Goal: Task Accomplishment & Management: Use online tool/utility

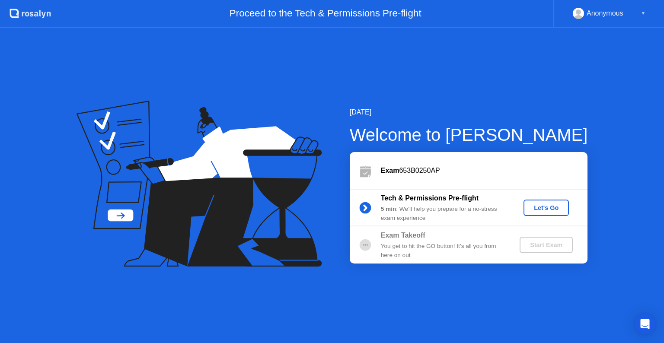
click at [546, 207] on div "Let's Go" at bounding box center [546, 208] width 38 height 7
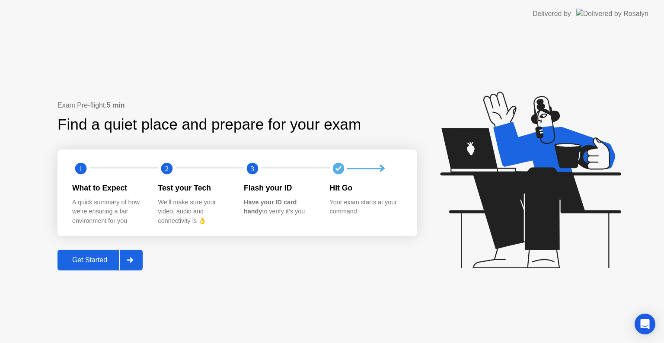
click at [94, 260] on div "Get Started" at bounding box center [89, 261] width 59 height 8
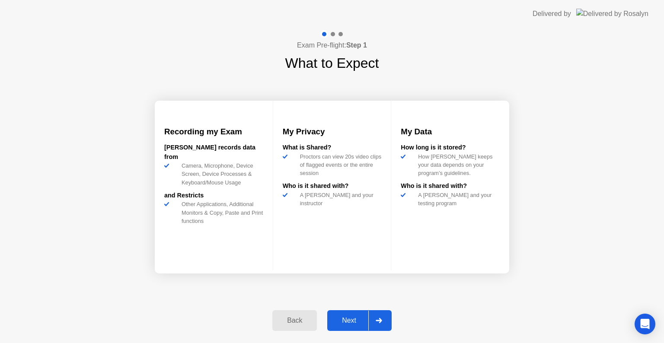
click at [353, 321] on div "Next" at bounding box center [349, 321] width 38 height 8
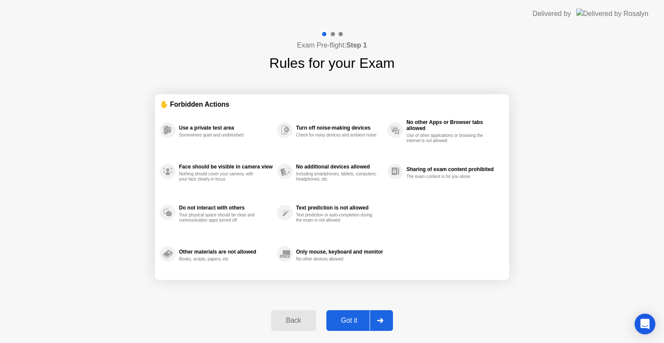
click at [353, 321] on div "Got it" at bounding box center [349, 321] width 41 height 8
select select "**********"
select select "*******"
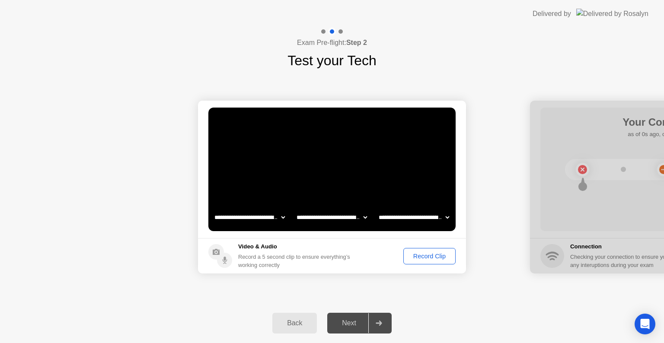
click at [427, 258] on div "Record Clip" at bounding box center [430, 256] width 46 height 7
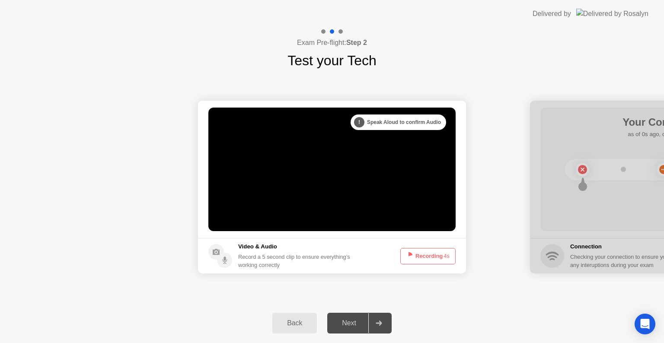
click at [361, 325] on div "Next" at bounding box center [349, 324] width 38 height 8
click at [372, 320] on div at bounding box center [379, 324] width 21 height 20
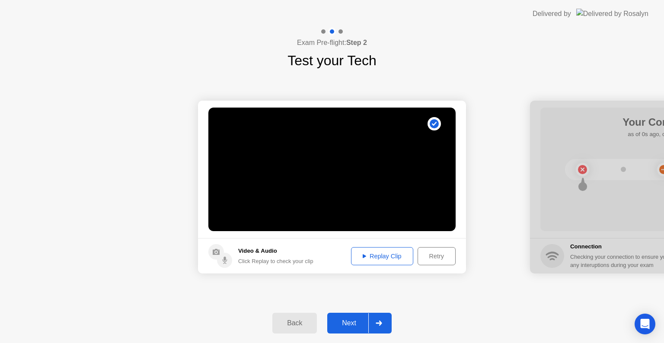
click at [378, 317] on div at bounding box center [379, 324] width 21 height 20
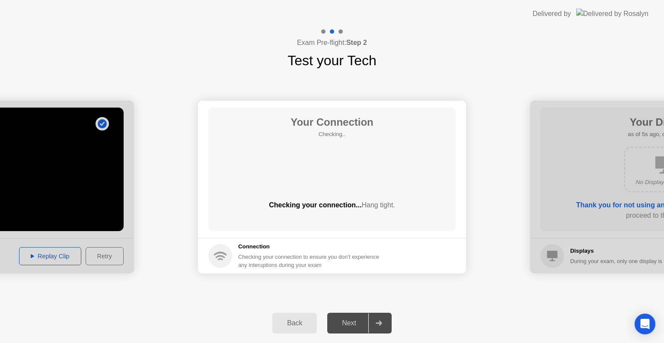
click at [348, 210] on div "Checking your connection... Hang tight." at bounding box center [331, 205] width 247 height 10
click at [255, 262] on div "Checking your connection to ensure you don’t experience any interuptions during…" at bounding box center [311, 261] width 146 height 16
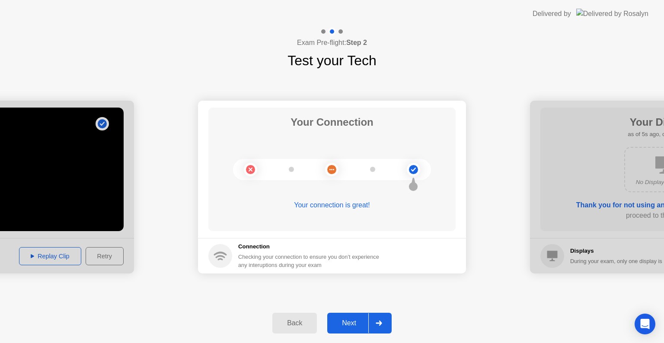
click at [255, 262] on div "Checking your connection to ensure you don’t experience any interuptions during…" at bounding box center [311, 261] width 146 height 16
click at [382, 324] on icon at bounding box center [379, 323] width 6 height 5
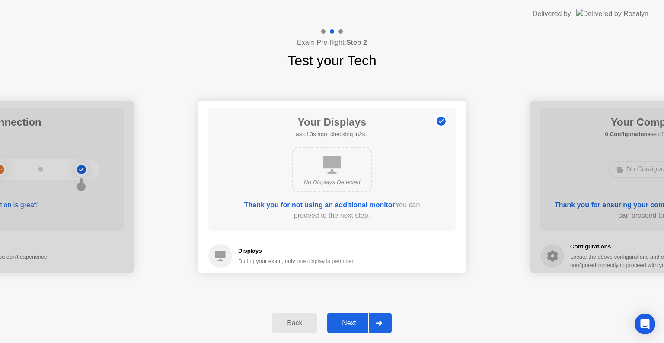
click at [382, 324] on icon at bounding box center [379, 323] width 6 height 5
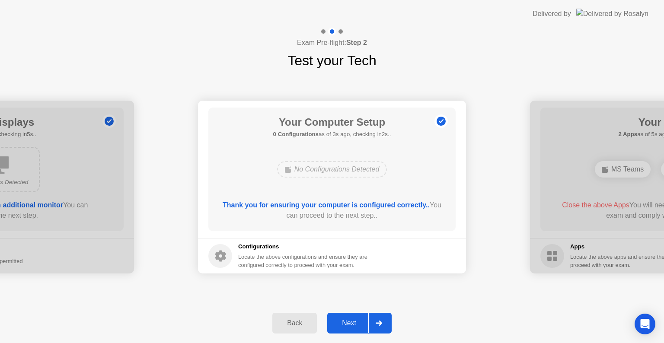
click at [382, 324] on icon at bounding box center [379, 323] width 6 height 5
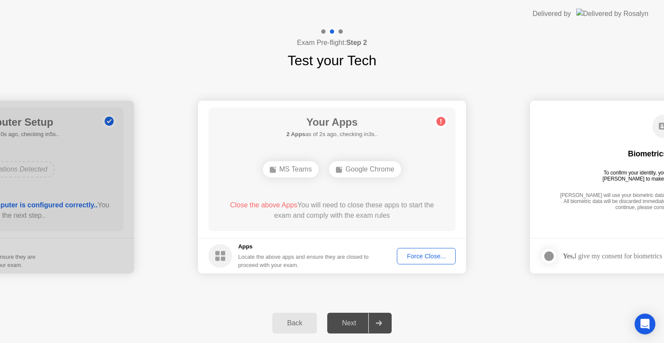
click at [432, 258] on div "Force Close..." at bounding box center [426, 256] width 53 height 7
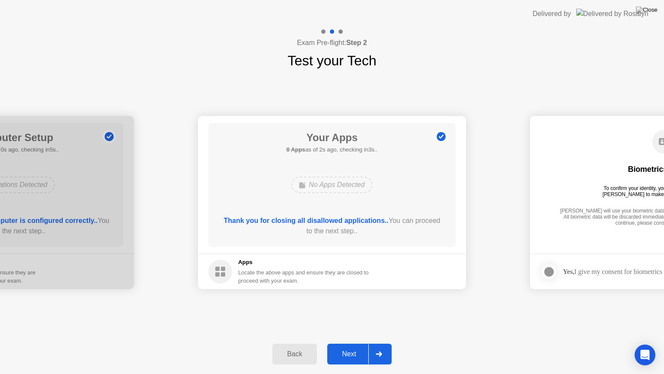
click at [381, 343] on icon at bounding box center [379, 353] width 6 height 5
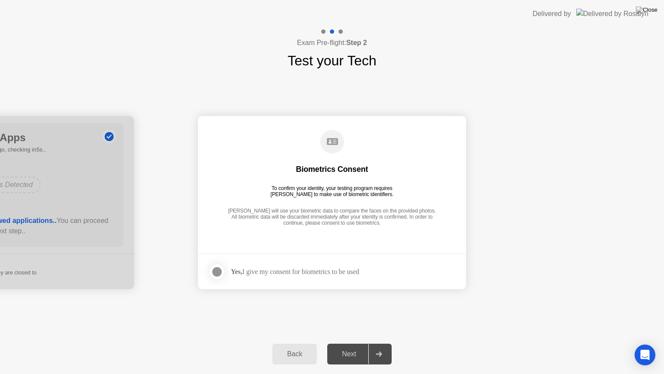
click at [213, 273] on div at bounding box center [217, 271] width 10 height 10
click at [377, 343] on icon at bounding box center [379, 353] width 6 height 5
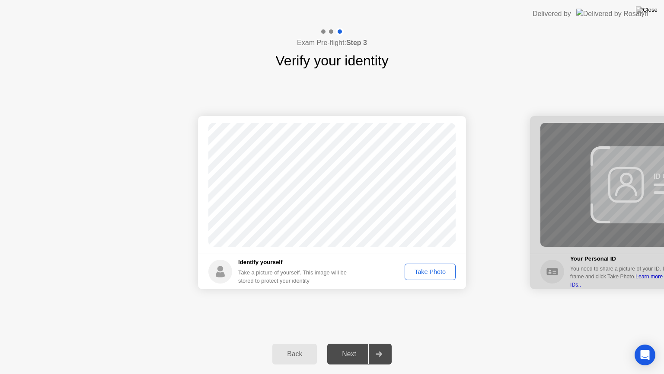
click at [435, 273] on div "Take Photo" at bounding box center [430, 271] width 45 height 7
click at [382, 343] on icon at bounding box center [379, 353] width 6 height 5
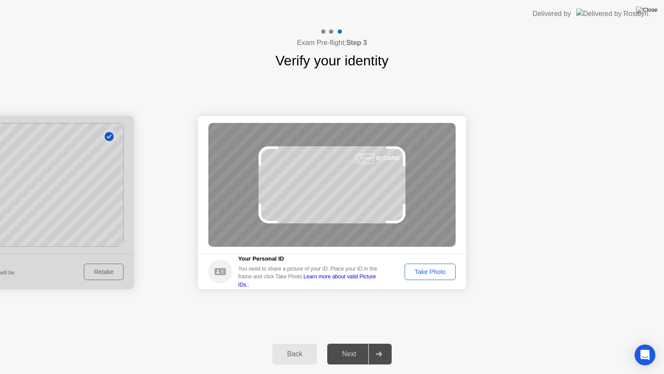
click at [425, 276] on button "Take Photo" at bounding box center [430, 271] width 51 height 16
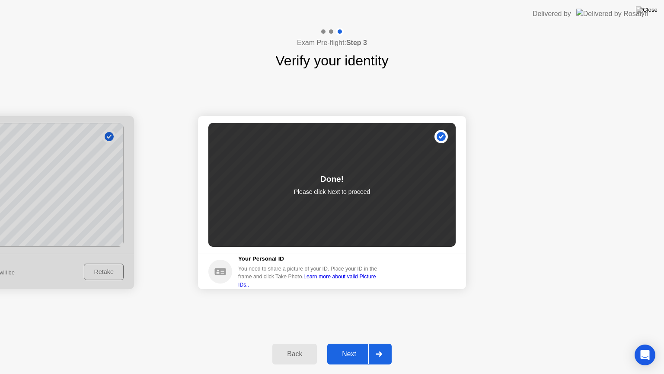
click at [372, 343] on div at bounding box center [379, 354] width 21 height 20
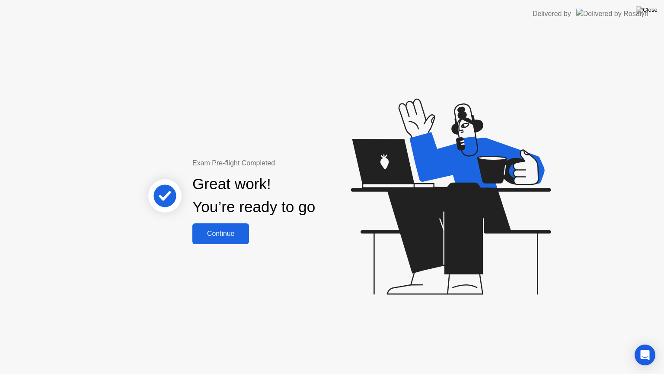
click at [228, 241] on button "Continue" at bounding box center [220, 233] width 57 height 21
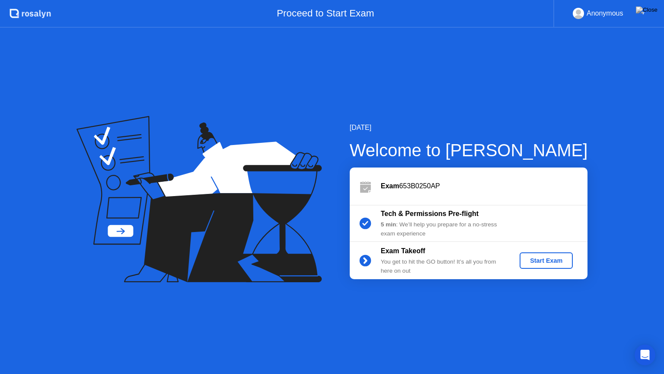
click at [539, 260] on div "Start Exam" at bounding box center [546, 260] width 46 height 7
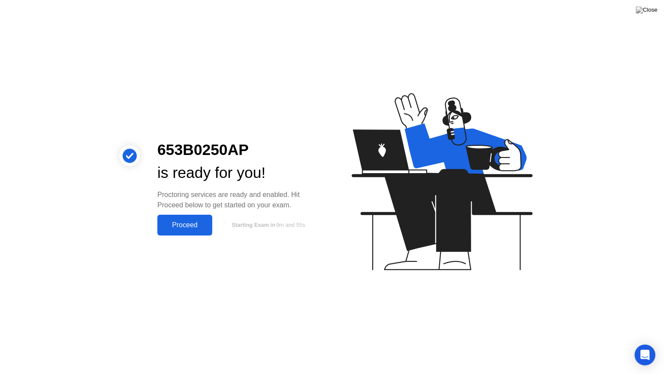
click at [179, 225] on div "Proceed" at bounding box center [185, 225] width 50 height 8
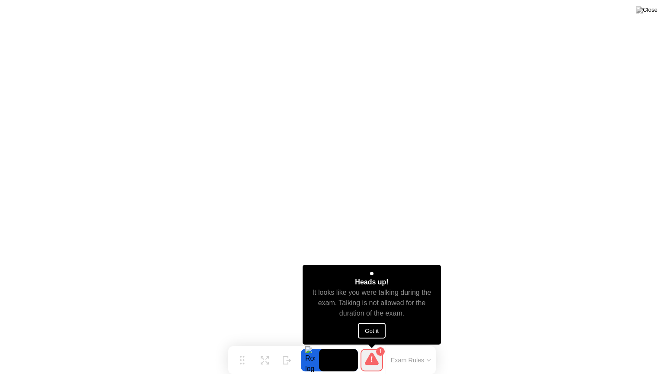
click at [371, 334] on button "Got it" at bounding box center [372, 331] width 28 height 16
